Goal: Transaction & Acquisition: Obtain resource

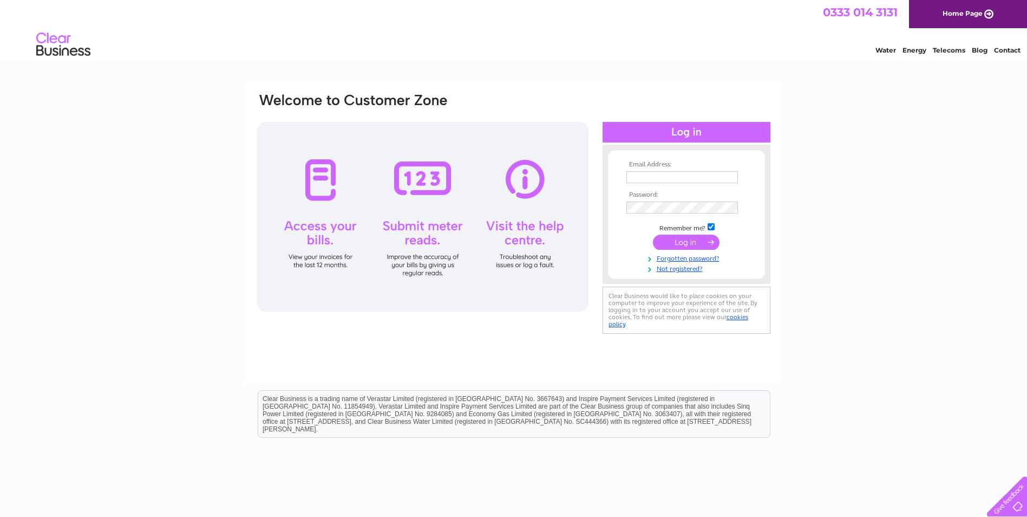
type input "sales@1to1computers.com"
click at [671, 242] on input "submit" at bounding box center [686, 241] width 67 height 15
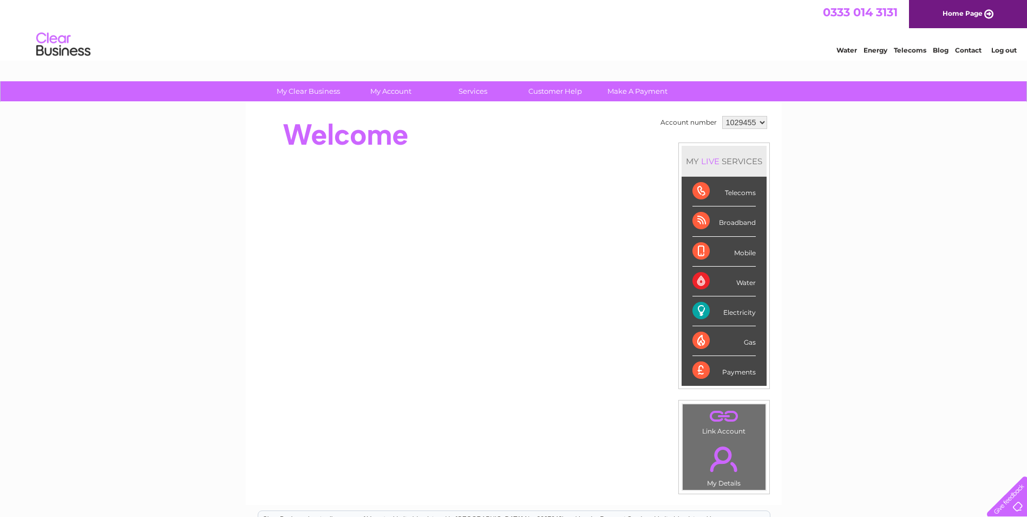
click at [745, 306] on div "Electricity" at bounding box center [724, 311] width 63 height 30
click at [716, 311] on div "Electricity" at bounding box center [724, 311] width 63 height 30
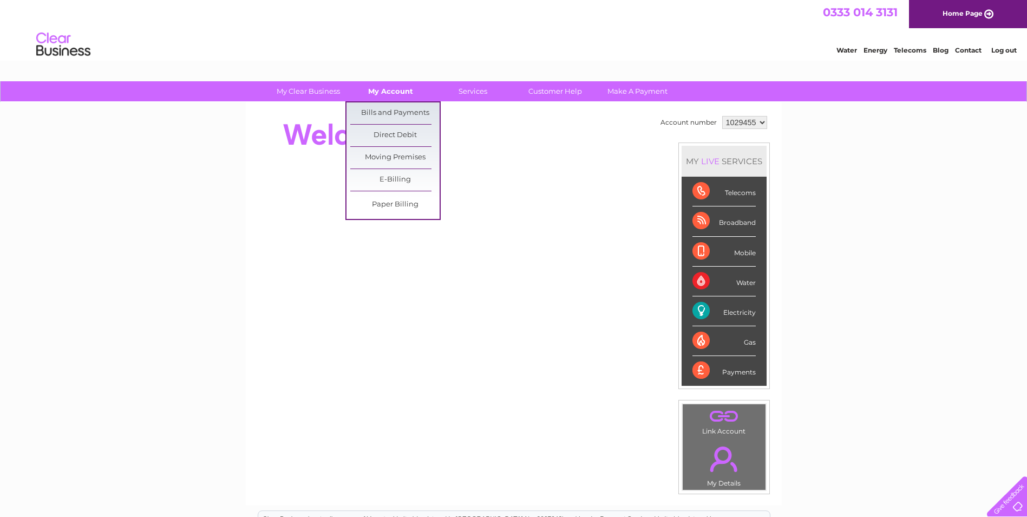
click at [383, 89] on link "My Account" at bounding box center [390, 91] width 89 height 20
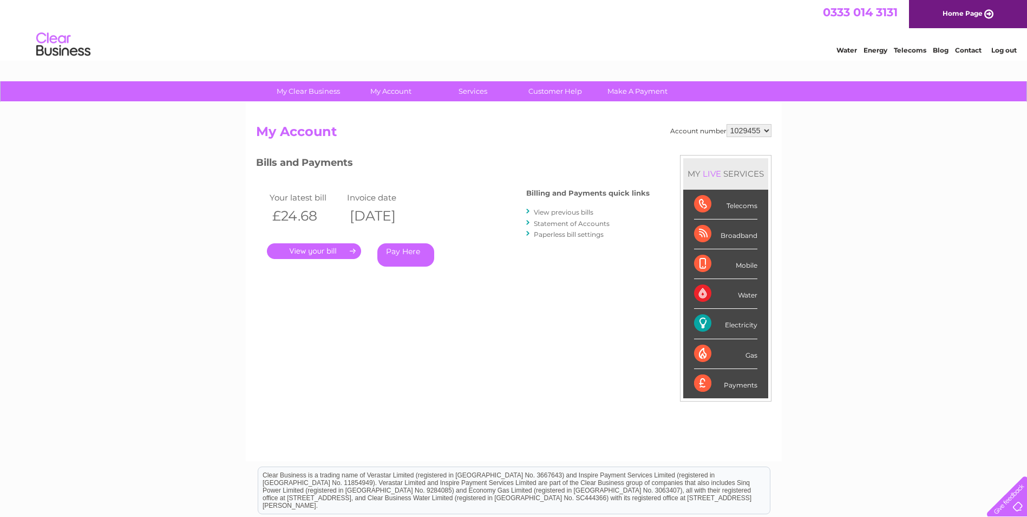
click at [743, 132] on select "1029455" at bounding box center [749, 130] width 45 height 13
click at [727, 124] on select "1029455" at bounding box center [749, 130] width 45 height 13
click at [747, 133] on select "1029455" at bounding box center [749, 130] width 45 height 13
click at [745, 133] on select "1029455" at bounding box center [749, 130] width 45 height 13
click at [727, 124] on select "1029455" at bounding box center [749, 130] width 45 height 13
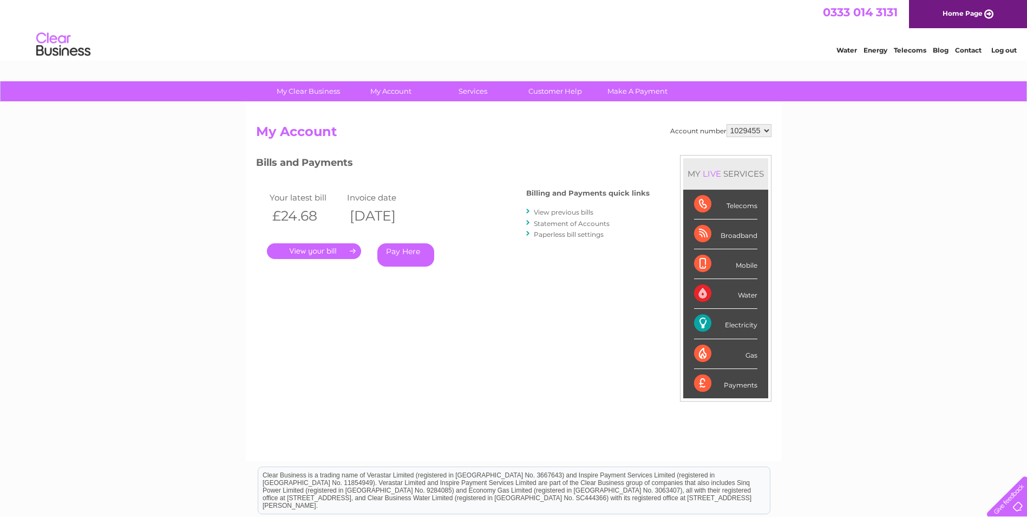
click at [752, 130] on select "1029455" at bounding box center [749, 130] width 45 height 13
drag, startPoint x: 752, startPoint y: 130, endPoint x: 729, endPoint y: 151, distance: 30.3
click at [729, 151] on div "Account number 1029455 My Account MY LIVE SERVICES Telecoms Broadband Mobile Wa…" at bounding box center [513, 287] width 515 height 326
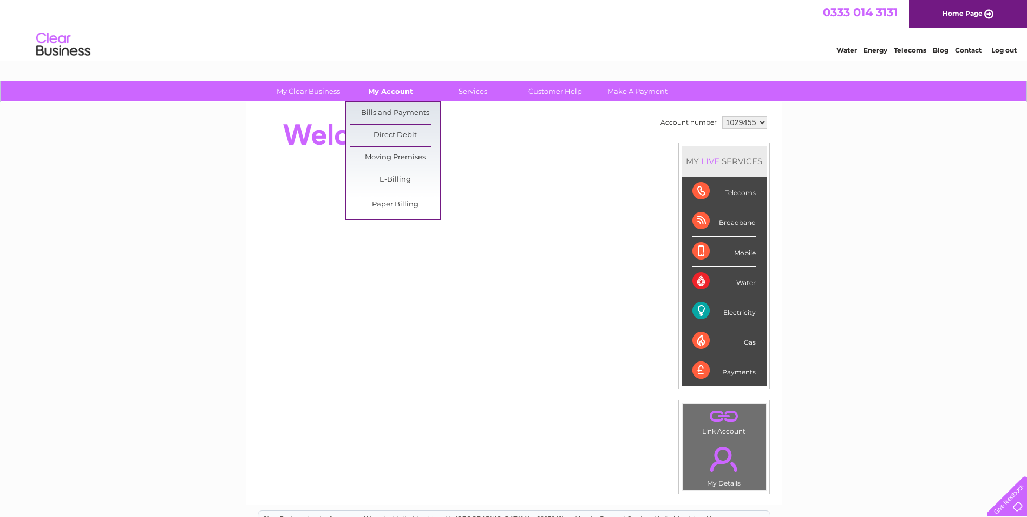
click at [386, 94] on link "My Account" at bounding box center [390, 91] width 89 height 20
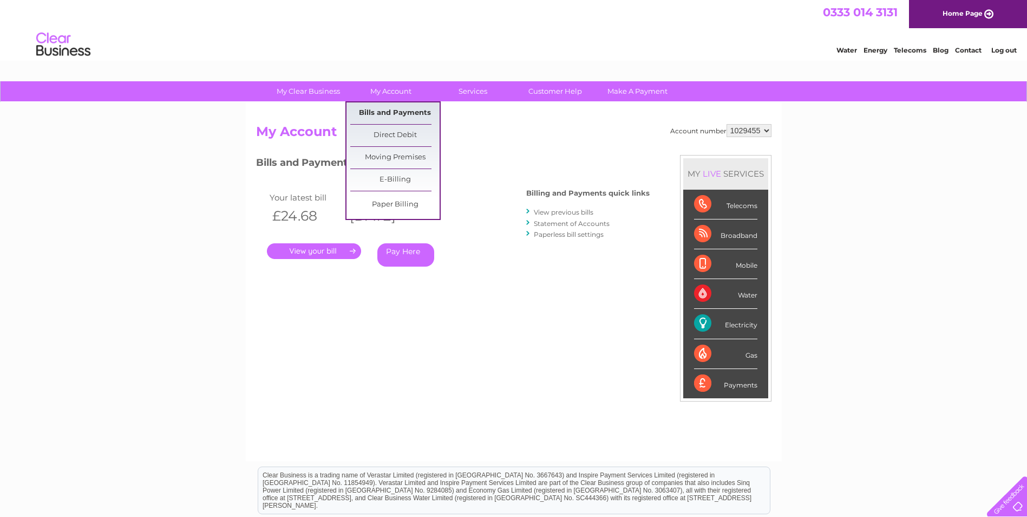
click at [389, 120] on link "Bills and Payments" at bounding box center [394, 113] width 89 height 22
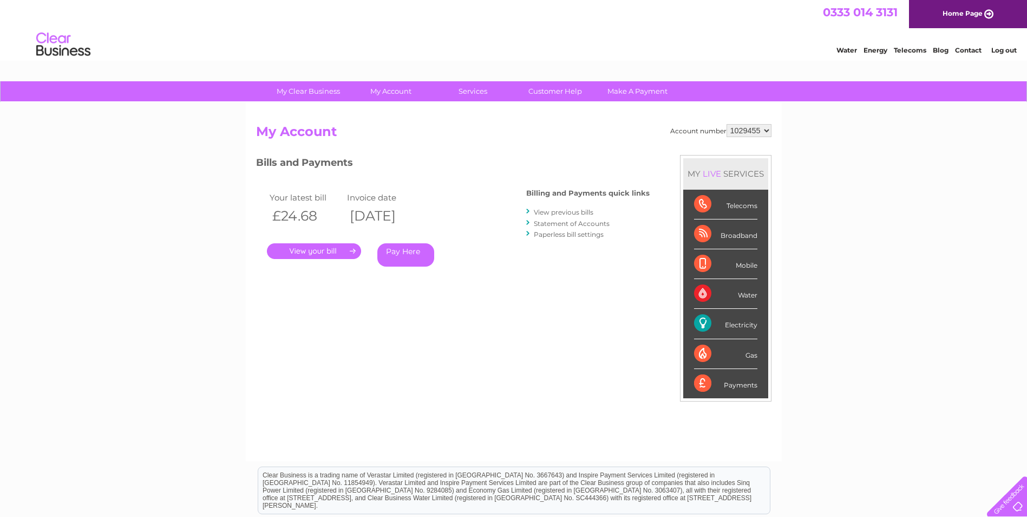
click at [324, 245] on link "." at bounding box center [314, 251] width 94 height 16
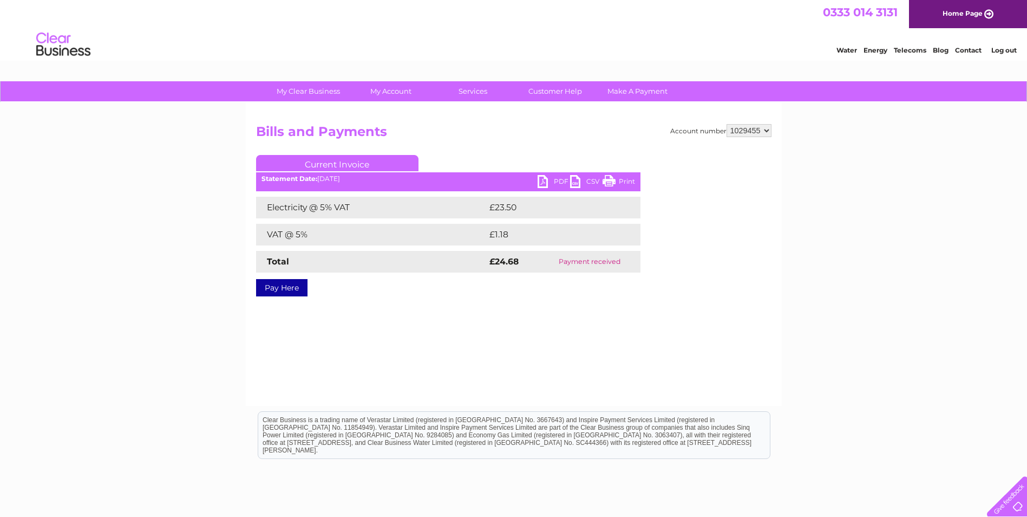
click at [550, 186] on link "PDF" at bounding box center [554, 183] width 32 height 16
